Goal: Navigation & Orientation: Find specific page/section

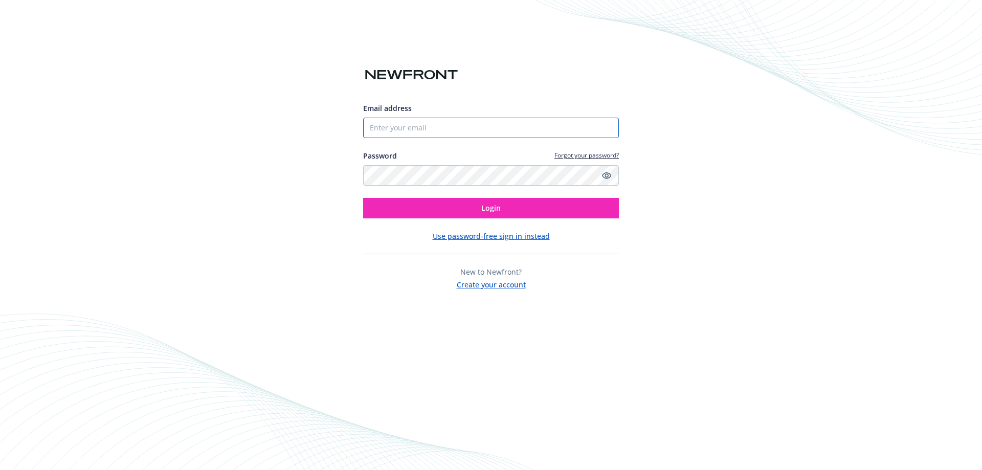
click at [424, 122] on input "Email address" at bounding box center [491, 128] width 256 height 20
type input "[EMAIL_ADDRESS][DOMAIN_NAME]"
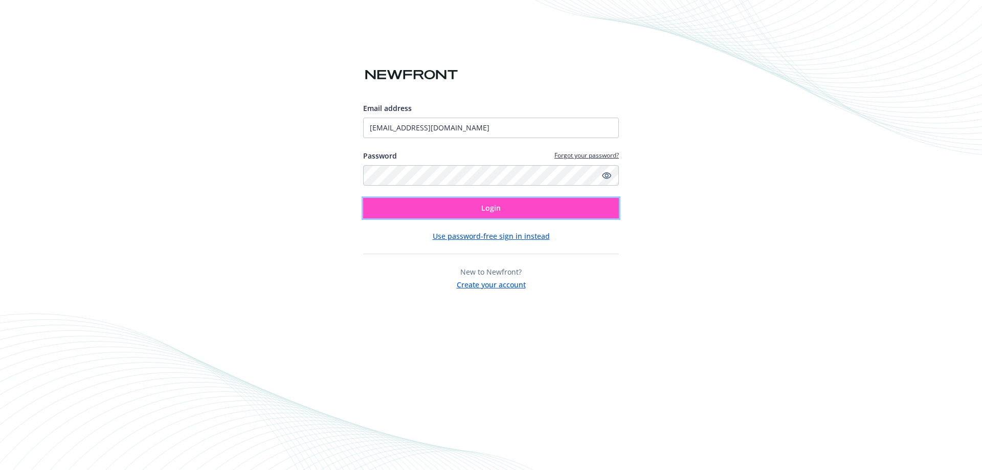
click at [484, 208] on span "Login" at bounding box center [490, 208] width 19 height 10
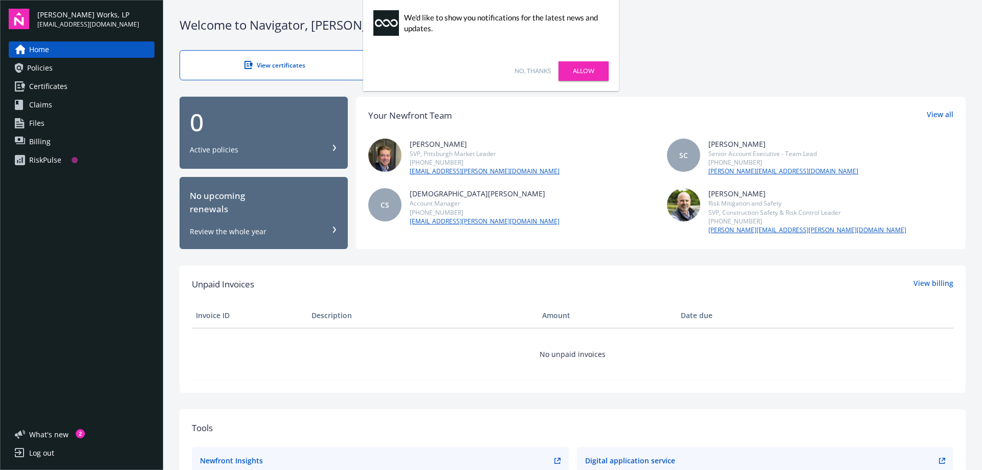
click at [526, 71] on link "No, thanks" at bounding box center [532, 70] width 36 height 9
